Goal: Find specific page/section: Find specific page/section

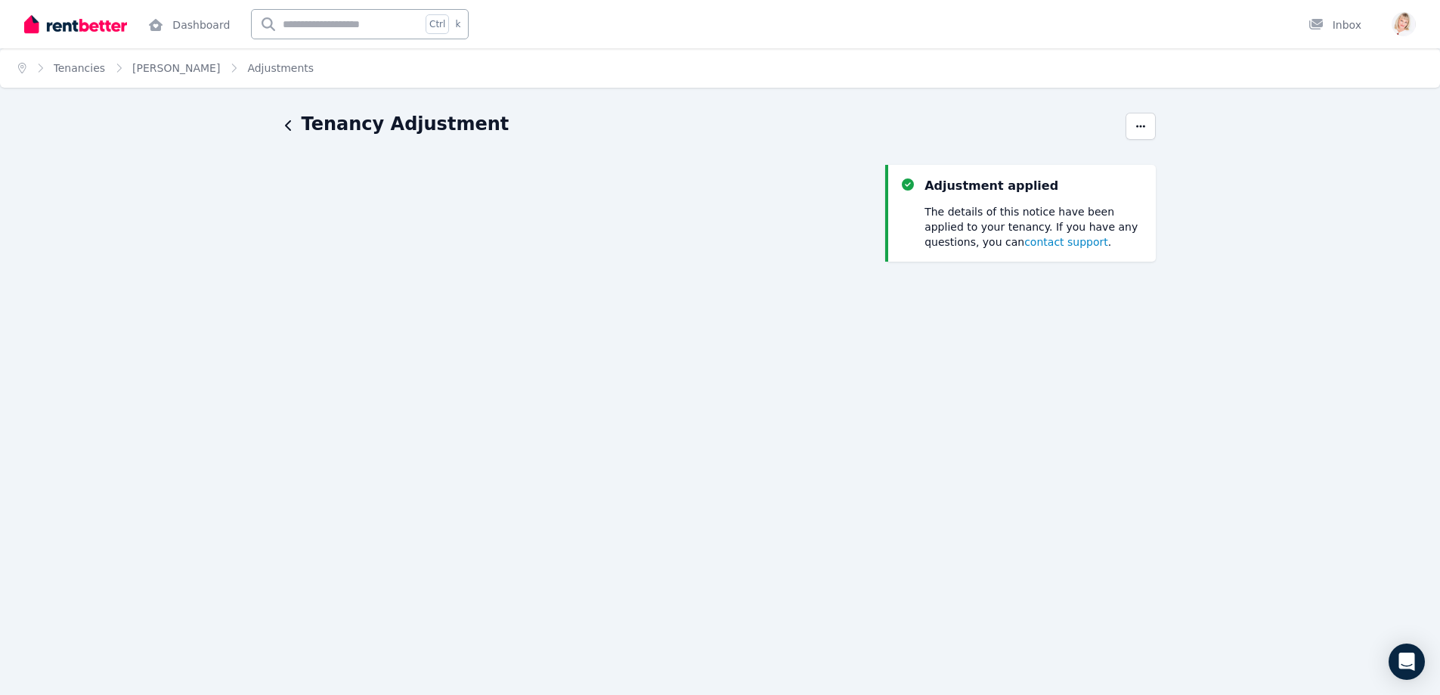
click at [1024, 241] on span "contact support" at bounding box center [1066, 242] width 84 height 12
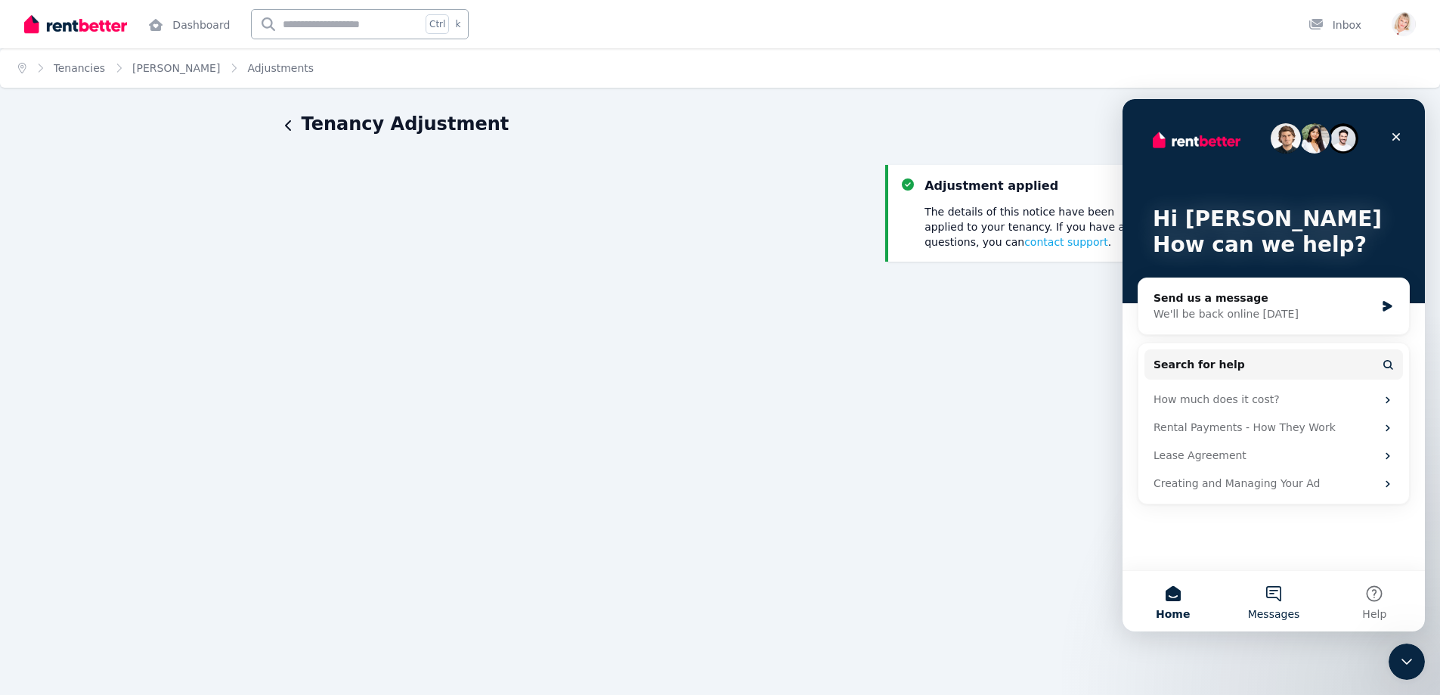
click at [1276, 588] on button "Messages" at bounding box center [1273, 601] width 101 height 60
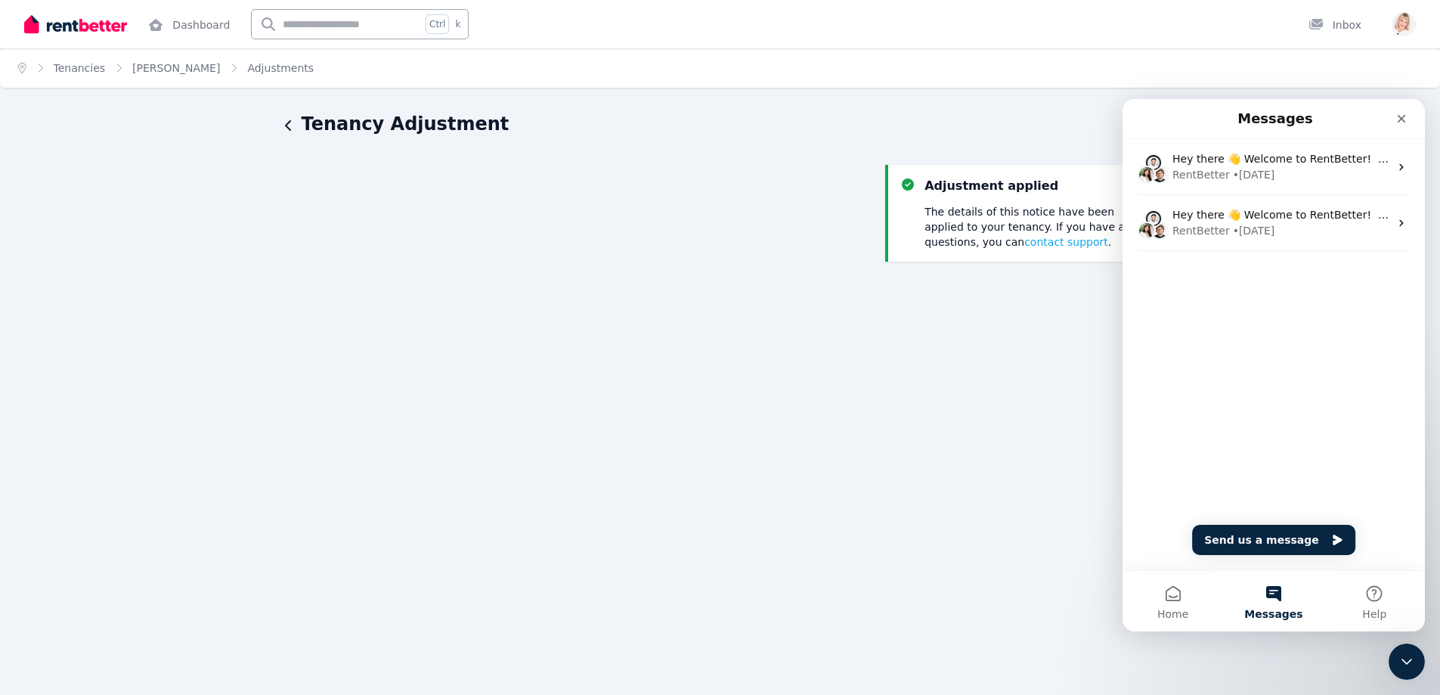
click at [1216, 285] on div "Hey there 👋 Welcome to RentBetter! On RentBetter, taking control and managing y…" at bounding box center [1273, 225] width 302 height 172
click at [1270, 535] on button "Send us a message" at bounding box center [1273, 540] width 163 height 30
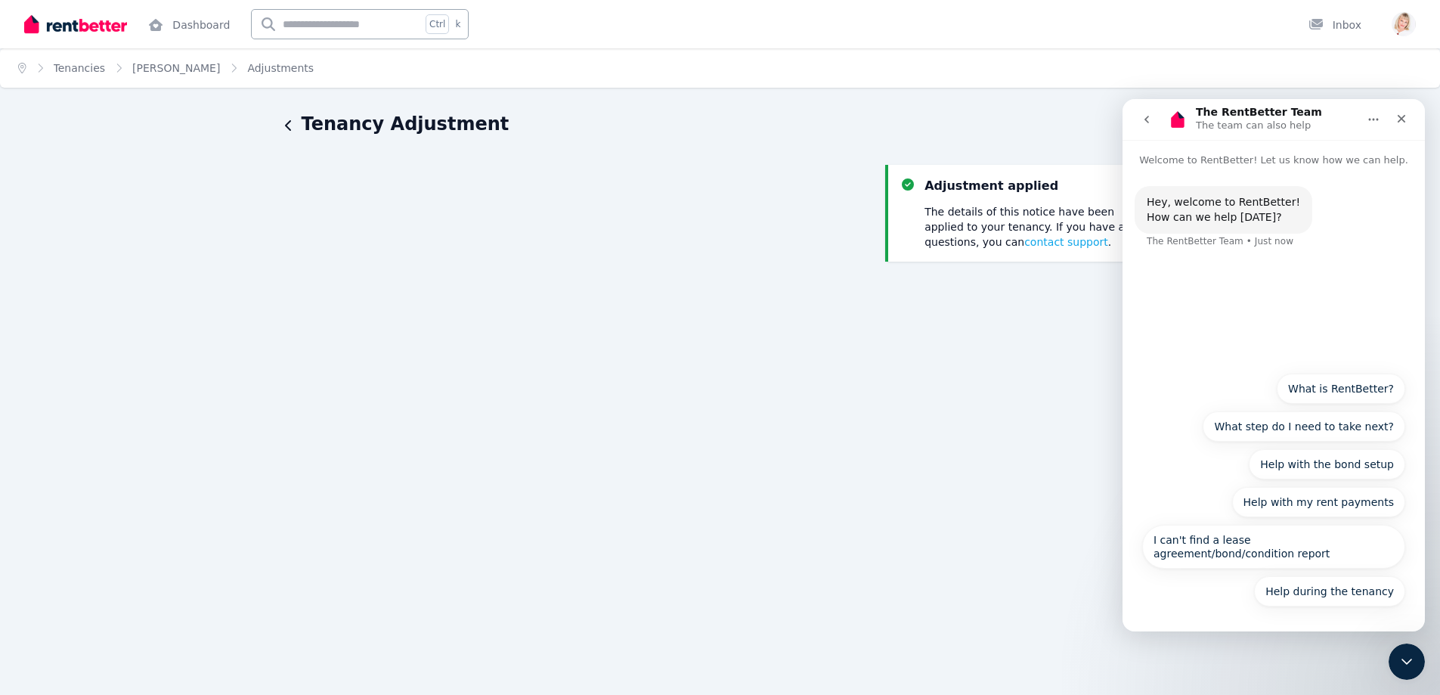
click at [1190, 275] on div "Hey, welcome to RentBetter! How can we help today? The RentBetter Team • Just n…" at bounding box center [1273, 266] width 302 height 196
click at [1234, 298] on div "Hey, welcome to RentBetter! How can we help today? The RentBetter Team • Just n…" at bounding box center [1273, 266] width 302 height 196
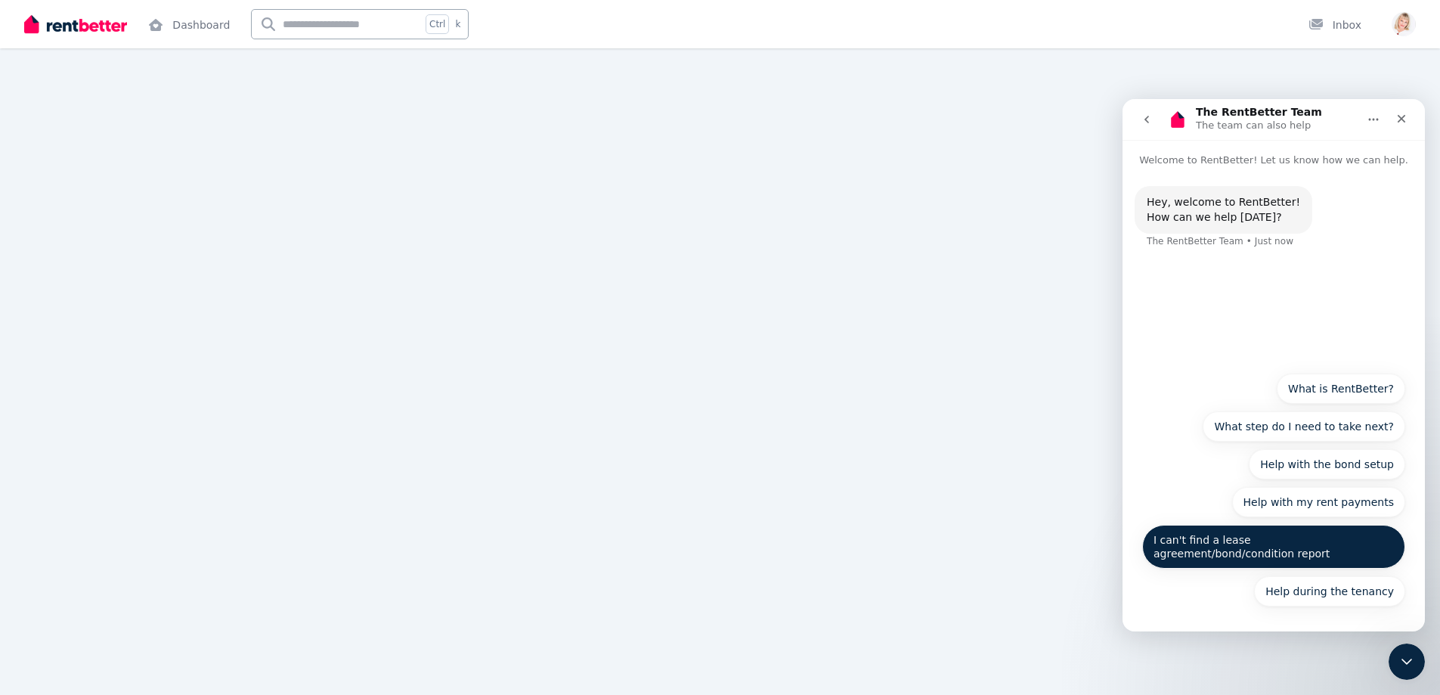
scroll to position [367, 0]
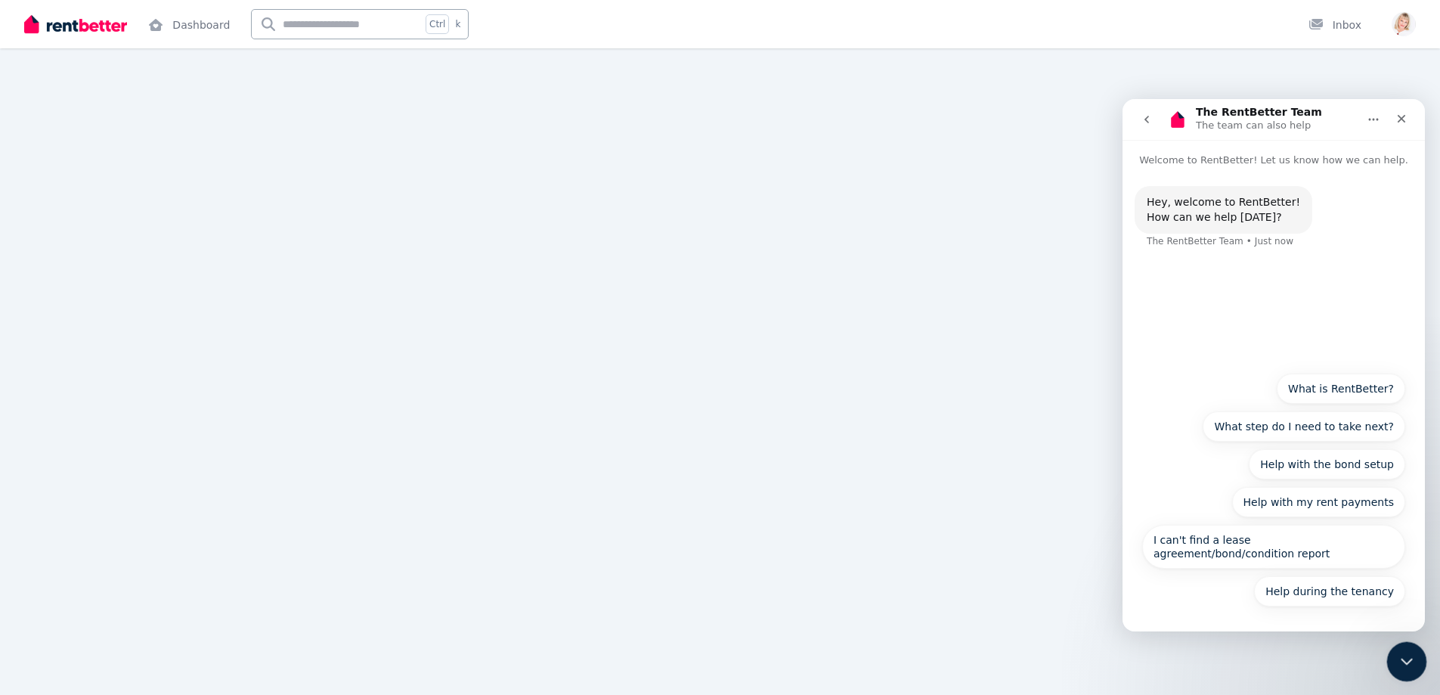
click at [1395, 653] on icon "Close Intercom Messenger" at bounding box center [1404, 659] width 18 height 18
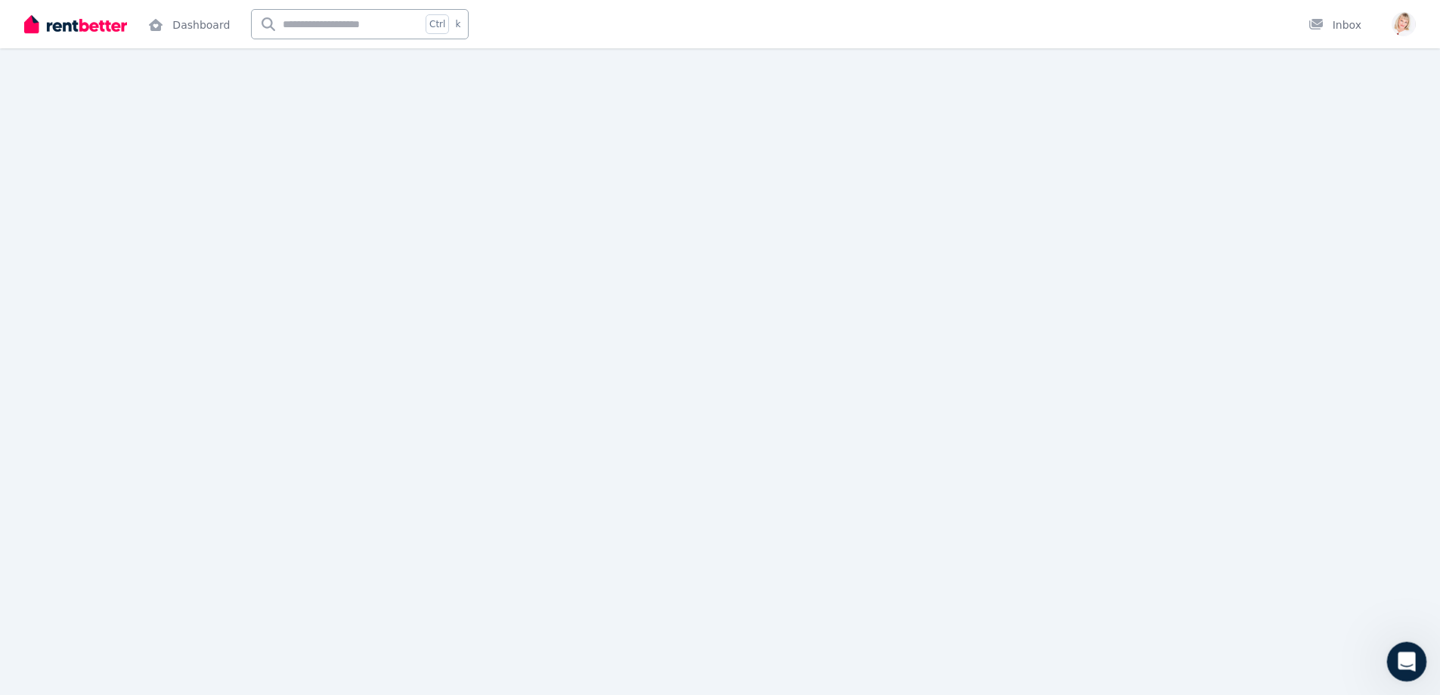
scroll to position [0, 0]
click at [1402, 658] on icon "Open Intercom Messenger" at bounding box center [1404, 659] width 25 height 25
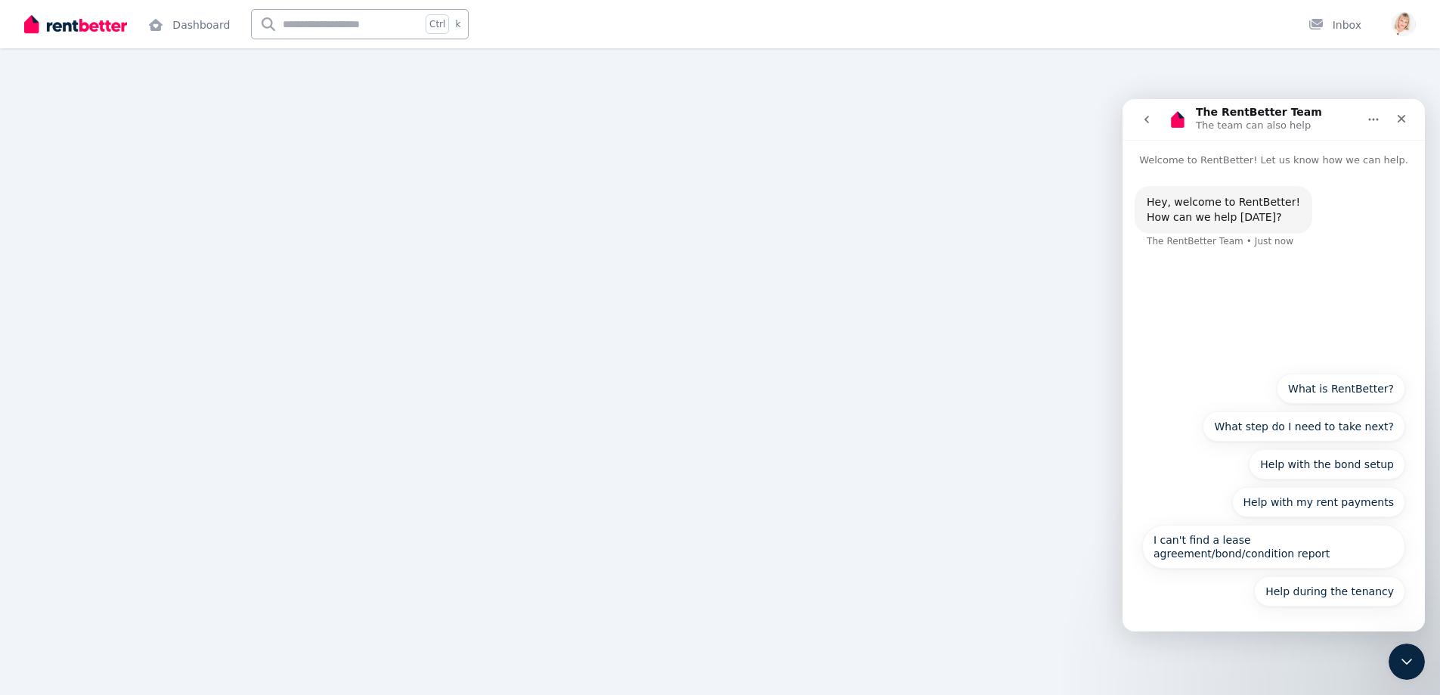
click at [1234, 261] on div "Hey, welcome to RentBetter! How can we help today? The RentBetter Team • Just n…" at bounding box center [1274, 226] width 278 height 81
click at [1288, 262] on div "Hey, welcome to RentBetter! How can we help today? The RentBetter Team • Just n…" at bounding box center [1274, 226] width 278 height 81
click at [1373, 125] on icon "Home" at bounding box center [1373, 119] width 12 height 12
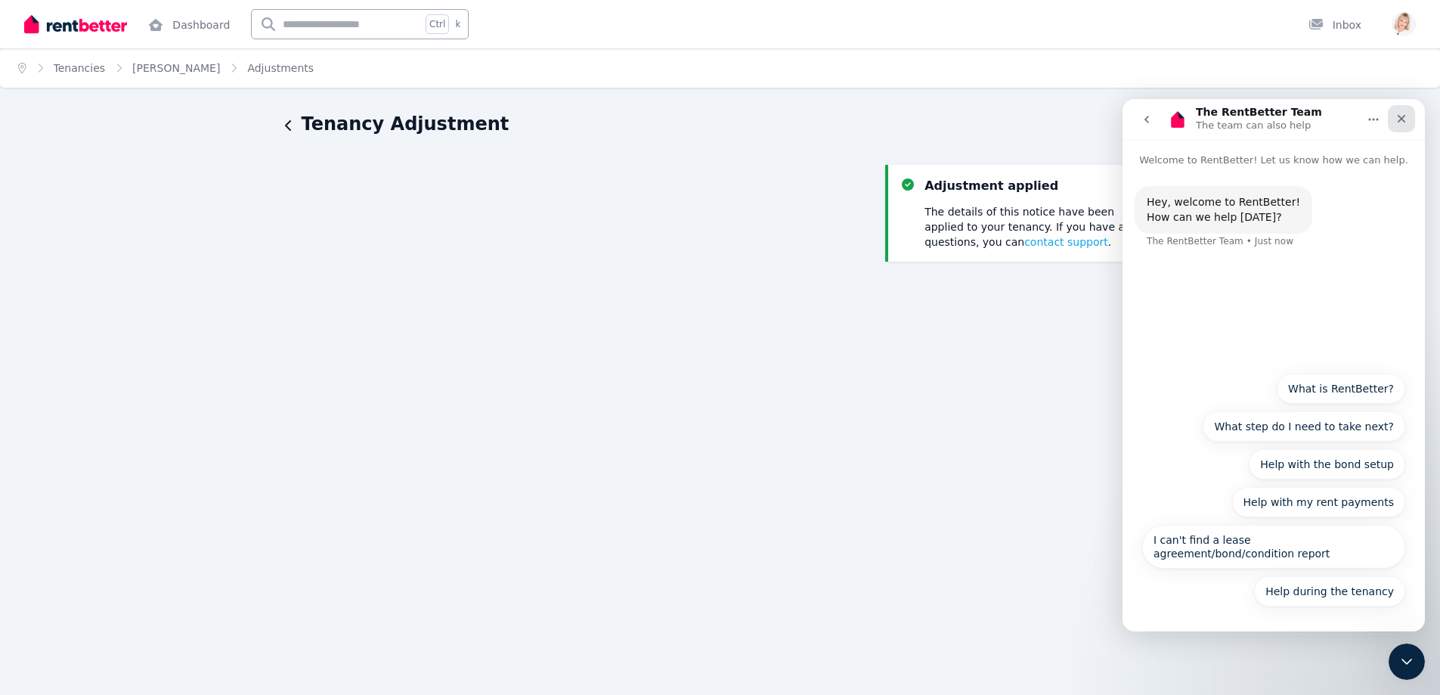
click at [1403, 116] on icon "Close" at bounding box center [1401, 119] width 12 height 12
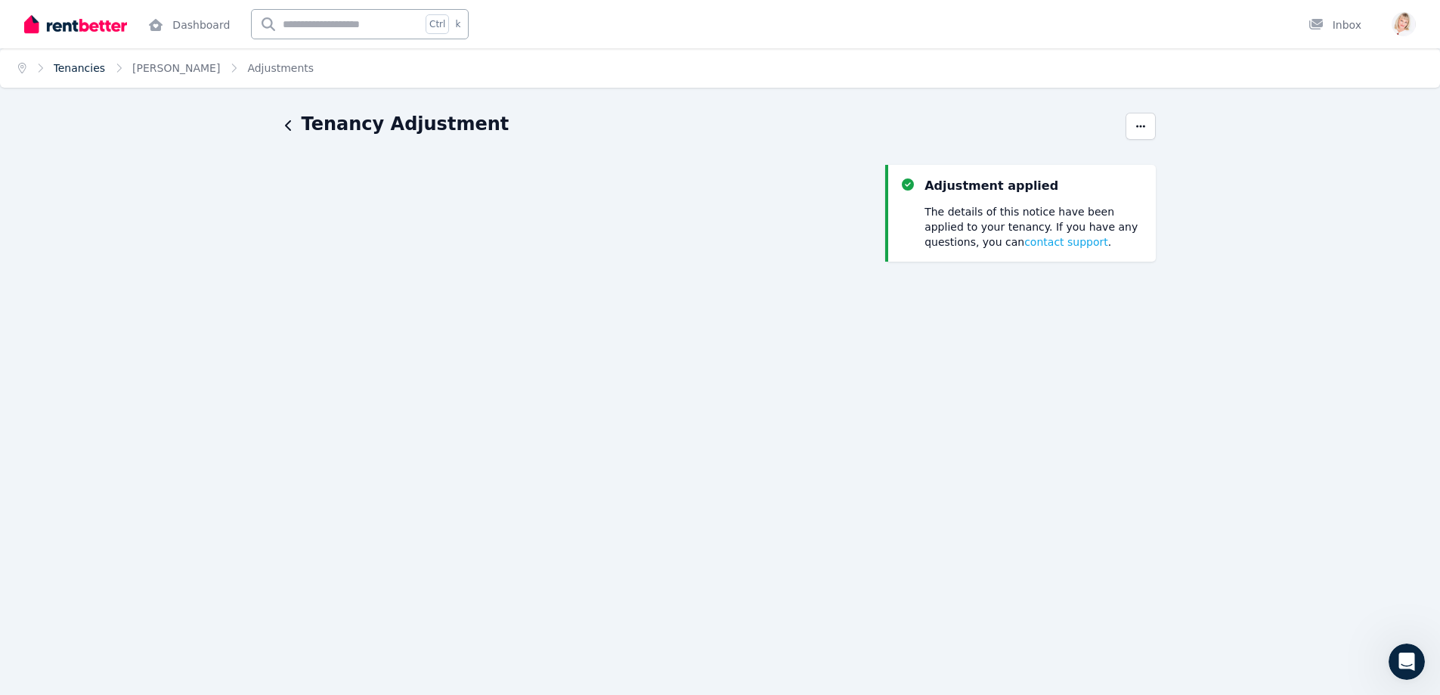
click at [77, 68] on link "Tenancies" at bounding box center [80, 68] width 52 height 12
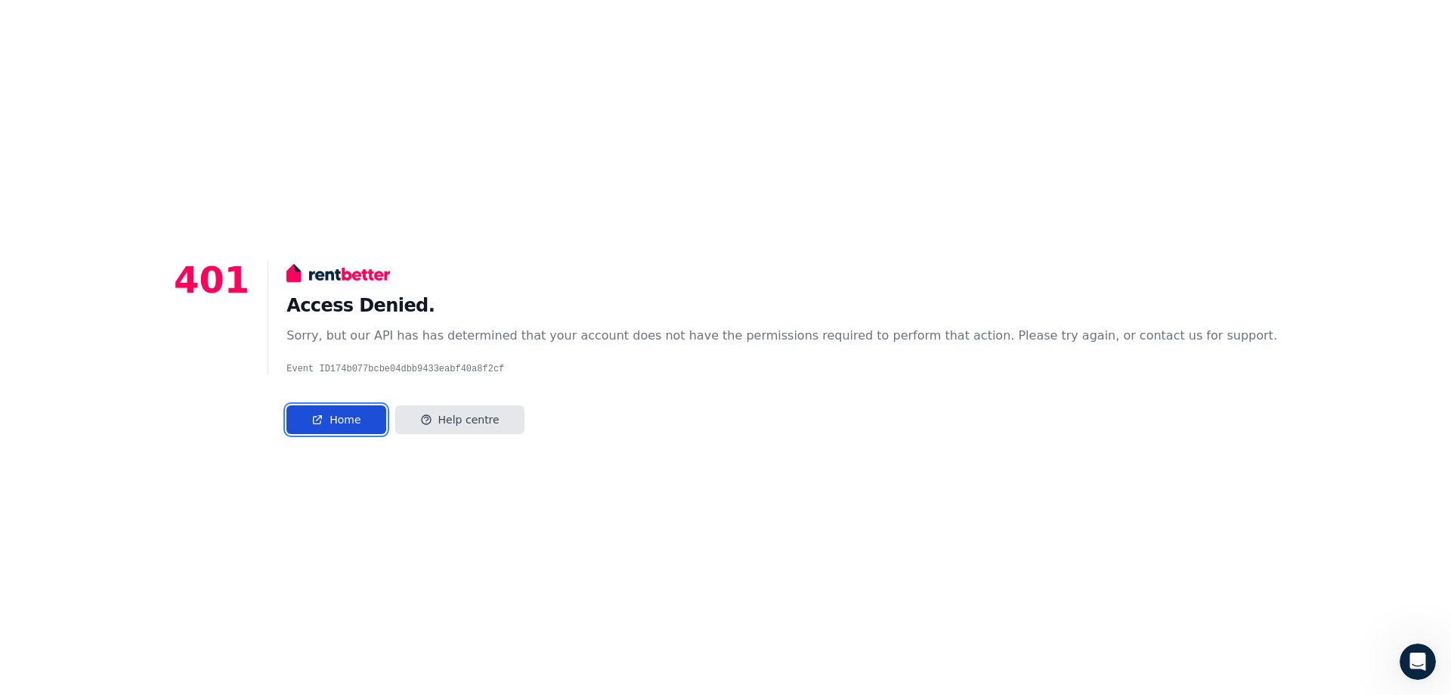
click at [385, 413] on link "Home" at bounding box center [335, 419] width 99 height 29
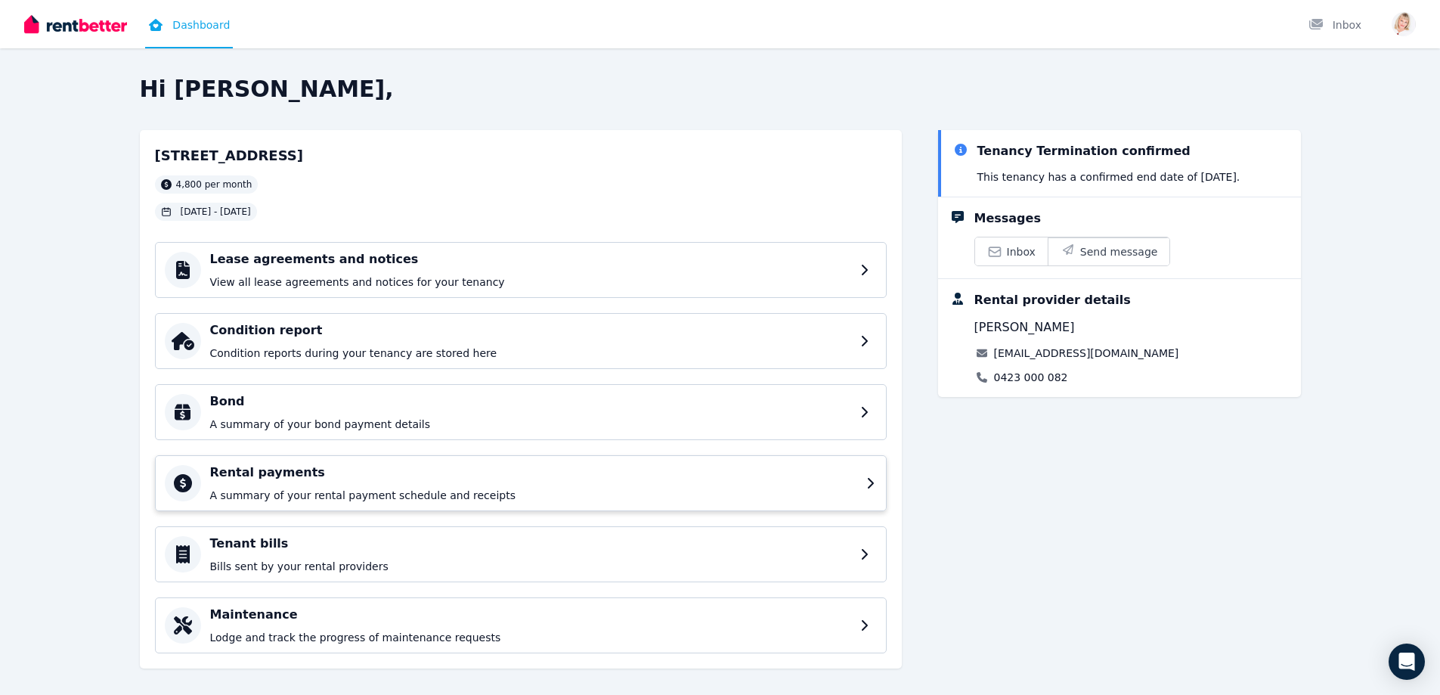
scroll to position [16, 0]
